Goal: Check status: Check status

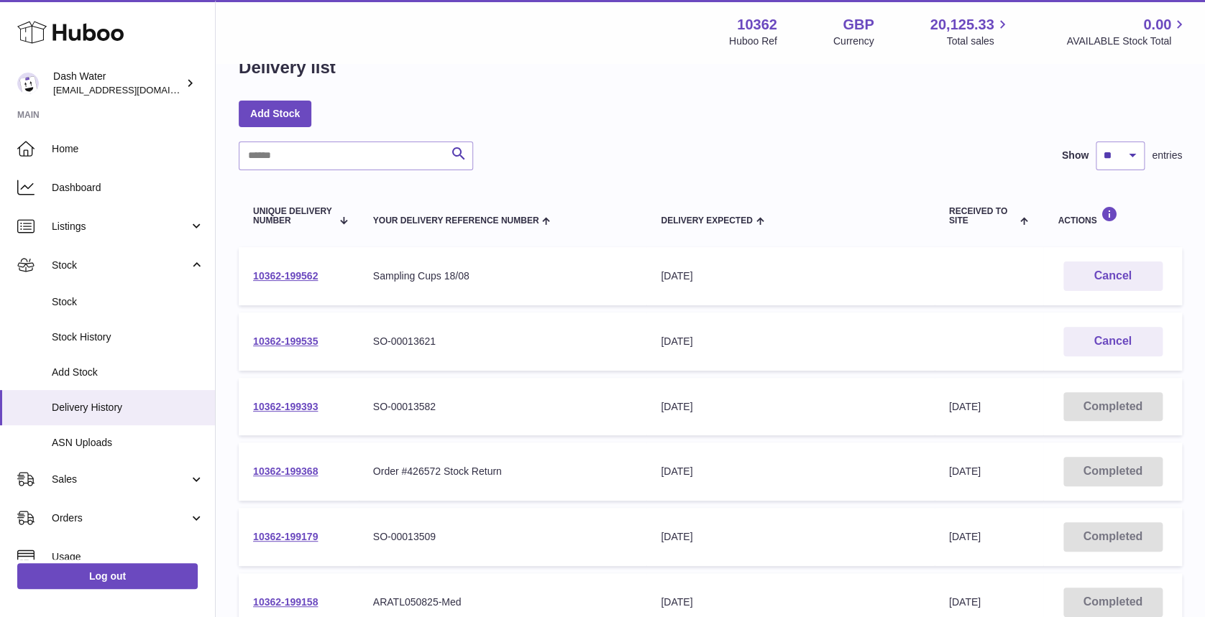
scroll to position [43, 0]
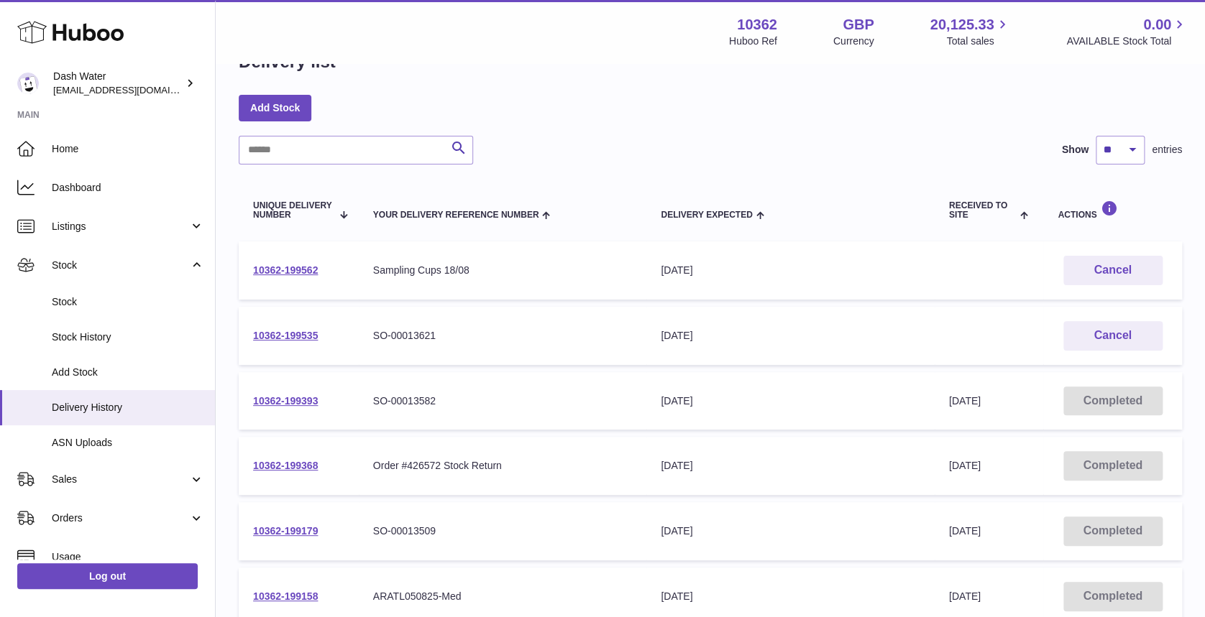
click at [281, 403] on td "10362-199393" at bounding box center [299, 401] width 120 height 58
click at [282, 407] on link "10362-199393" at bounding box center [285, 401] width 65 height 12
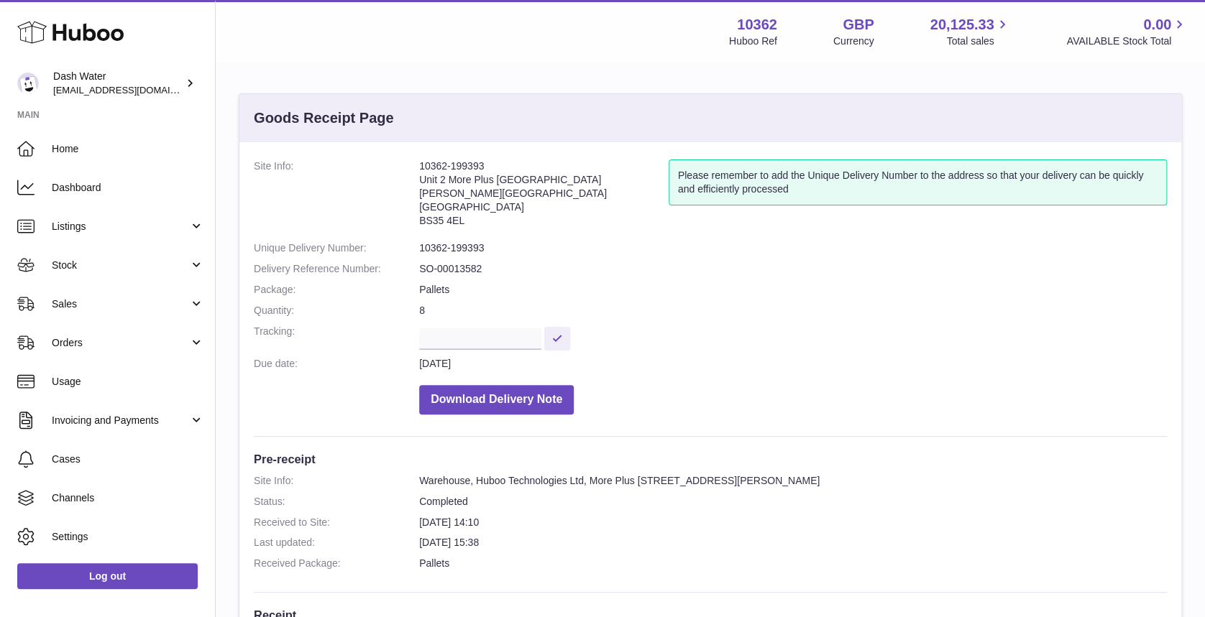
click at [433, 267] on dd "SO-00013582" at bounding box center [793, 269] width 748 height 14
copy dl "SO-00013582"
